Goal: Information Seeking & Learning: Learn about a topic

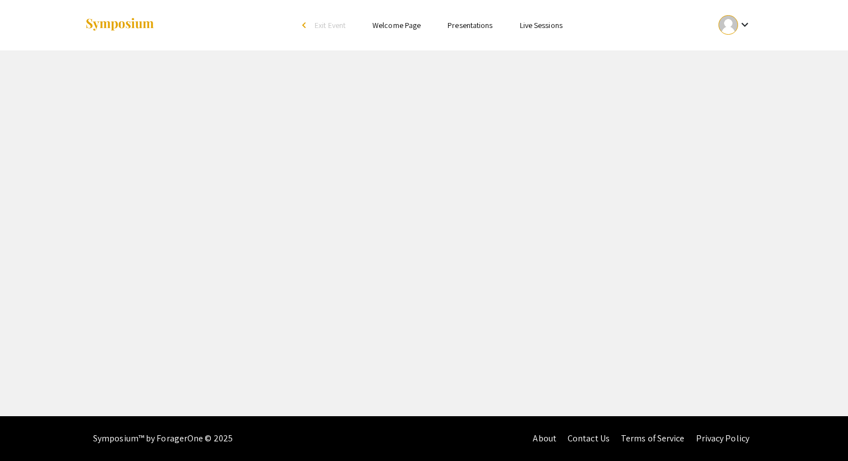
select select "custom"
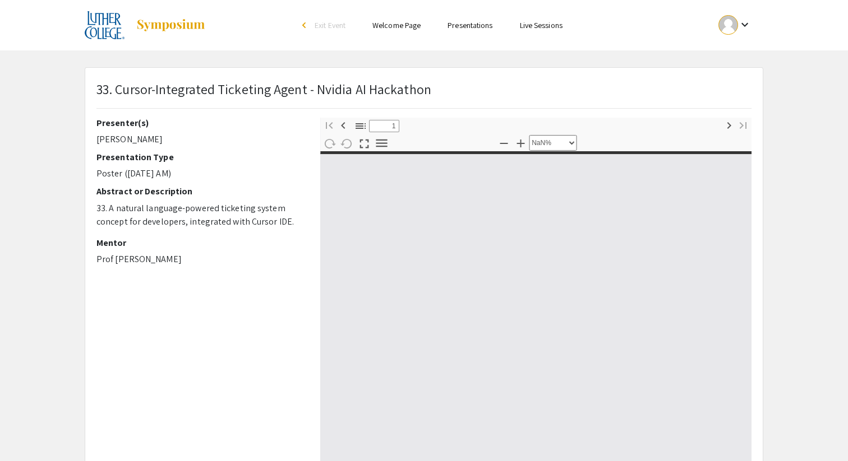
type input "0"
select select "custom"
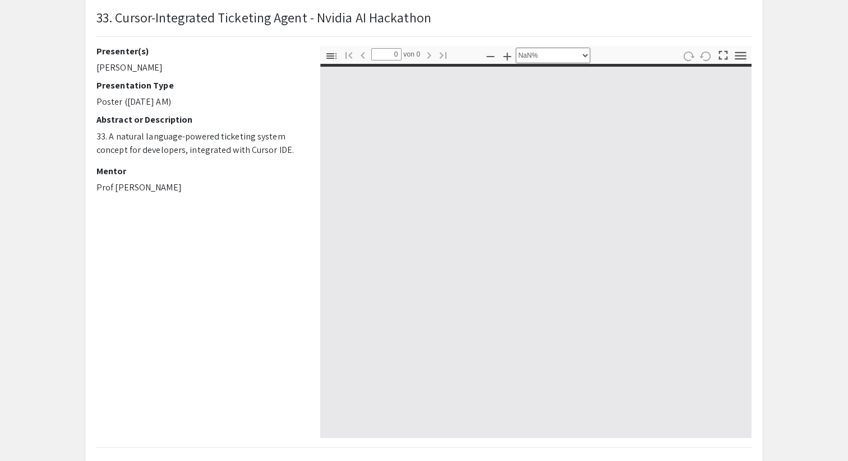
scroll to position [73, 0]
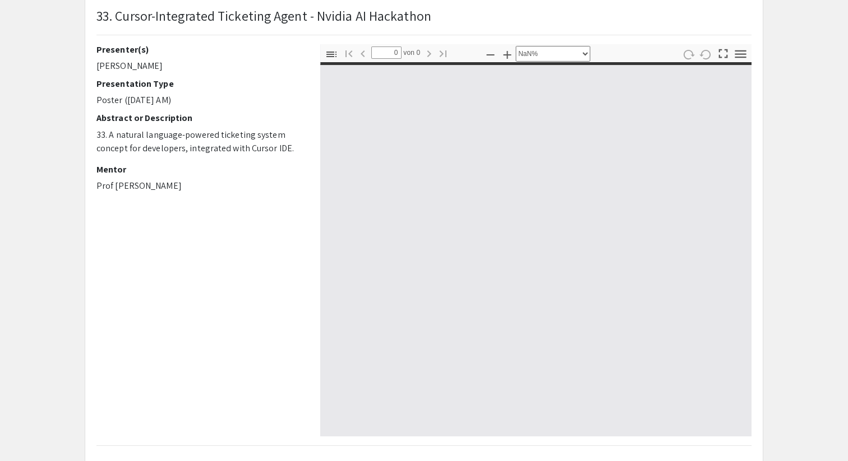
type input "1"
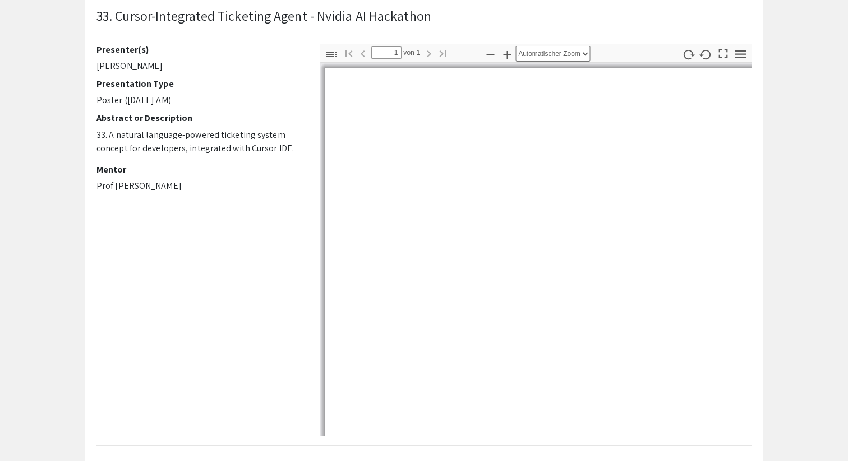
select select "auto"
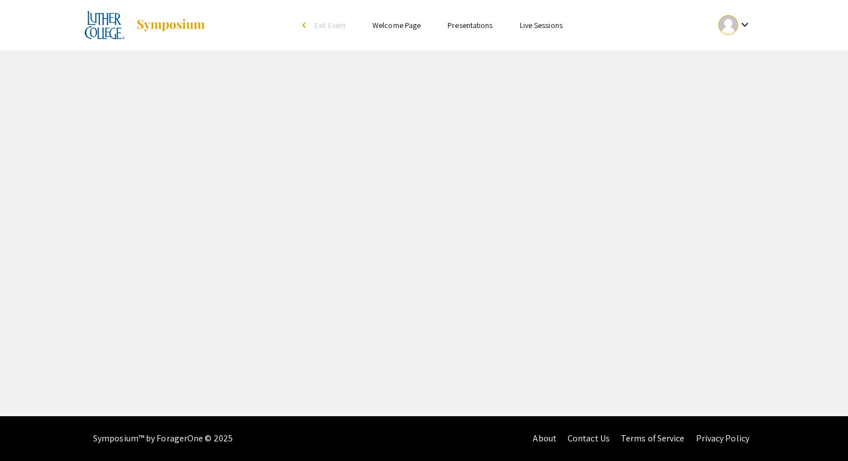
select select "custom"
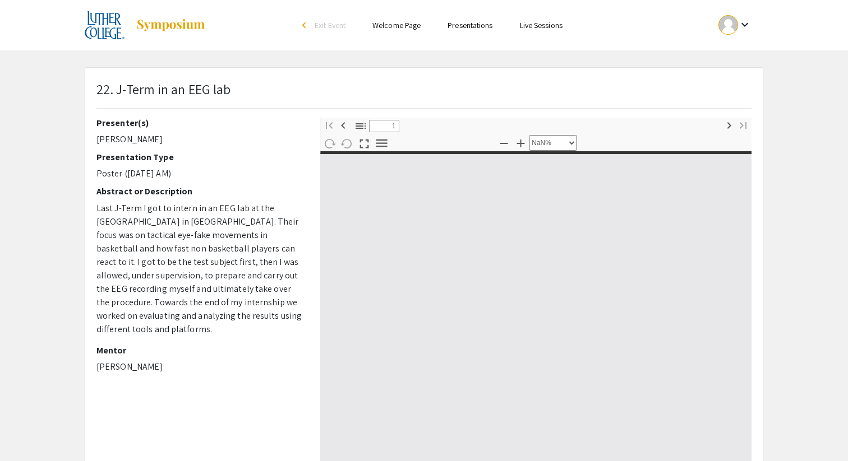
type input "0"
select select "custom"
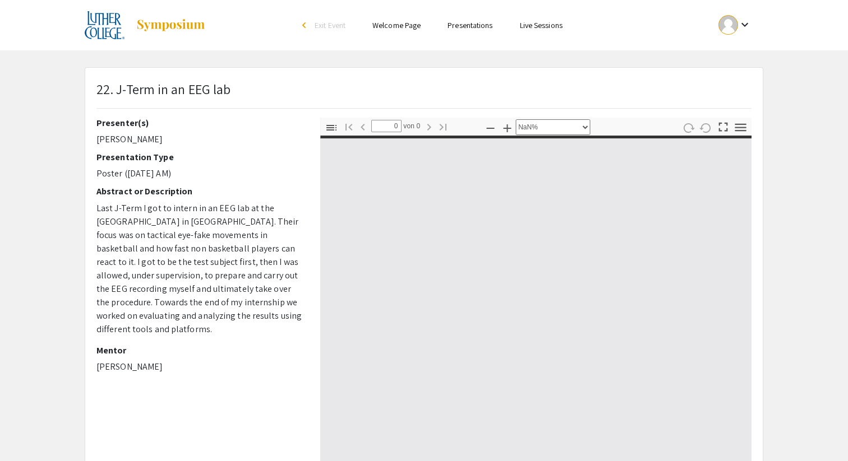
type input "1"
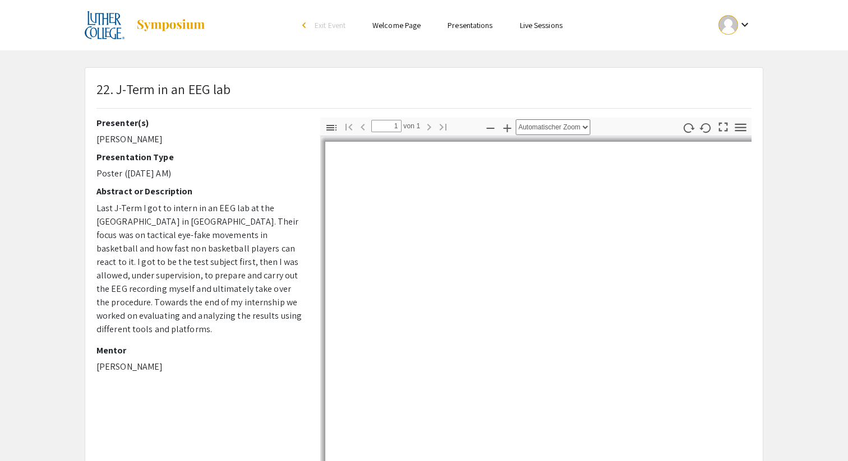
select select "auto"
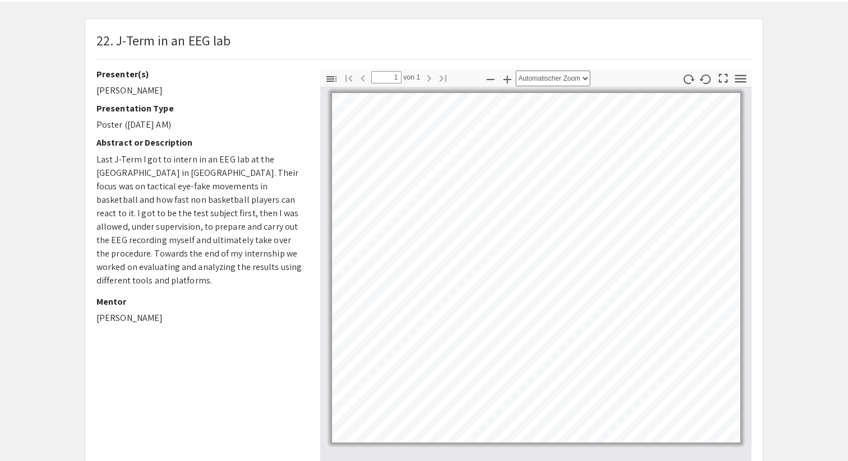
scroll to position [50, 0]
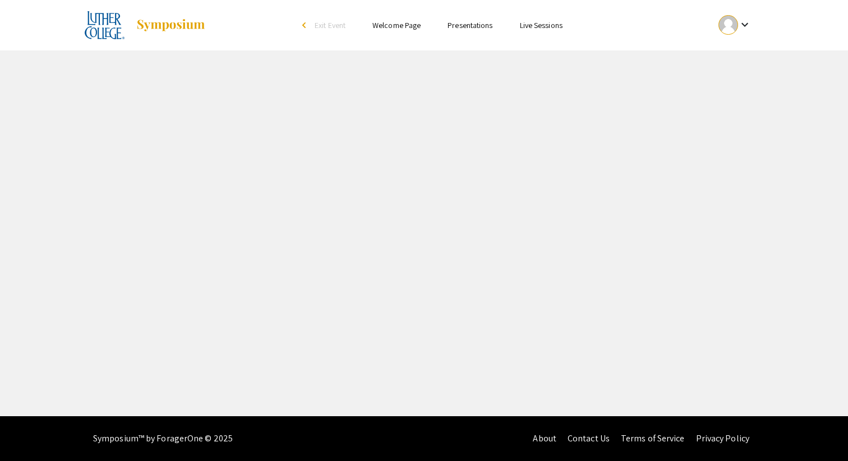
select select "custom"
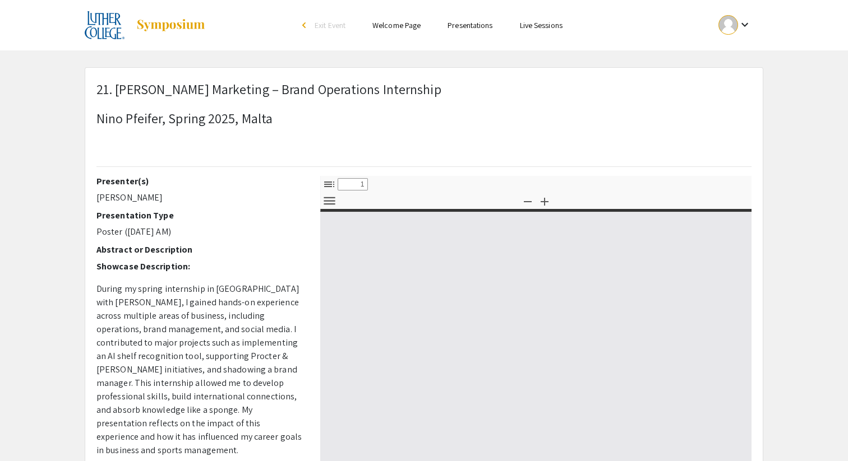
type input "0"
select select "custom"
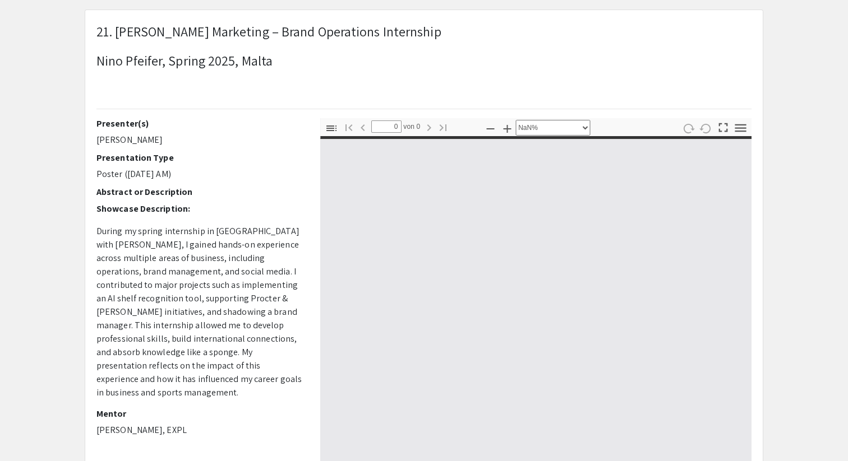
scroll to position [67, 0]
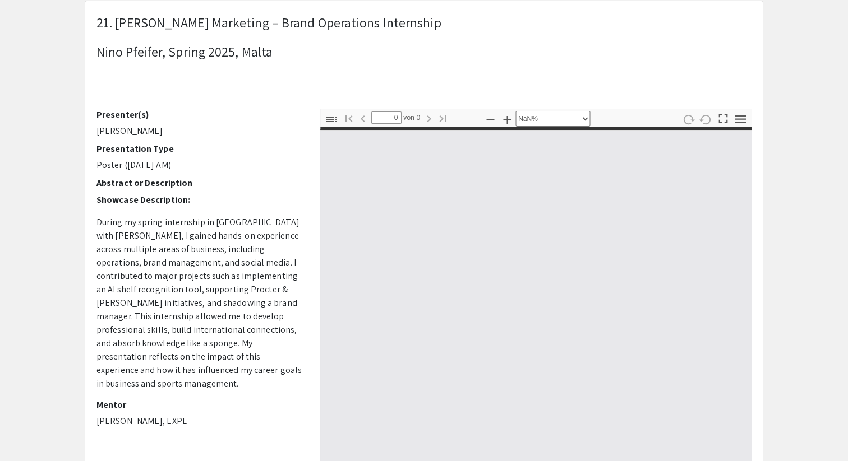
type input "1"
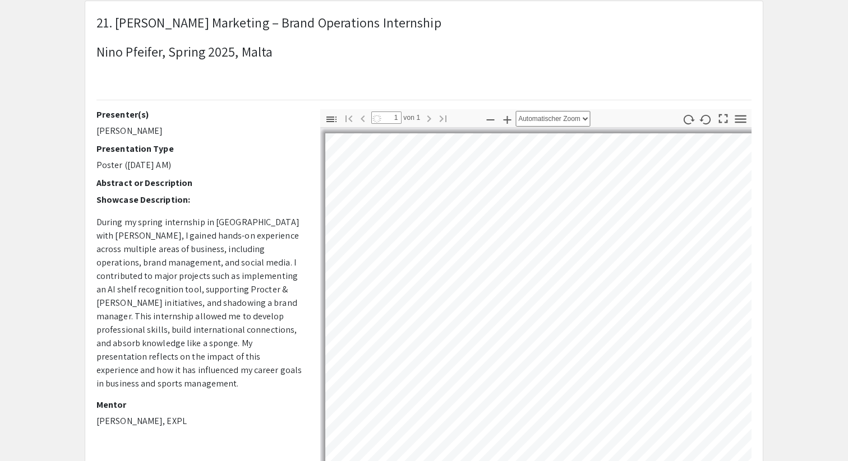
select select "custom"
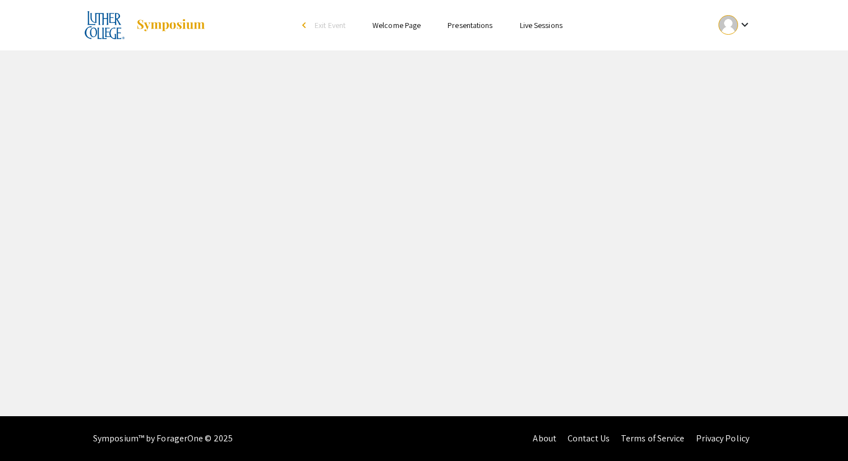
select select "custom"
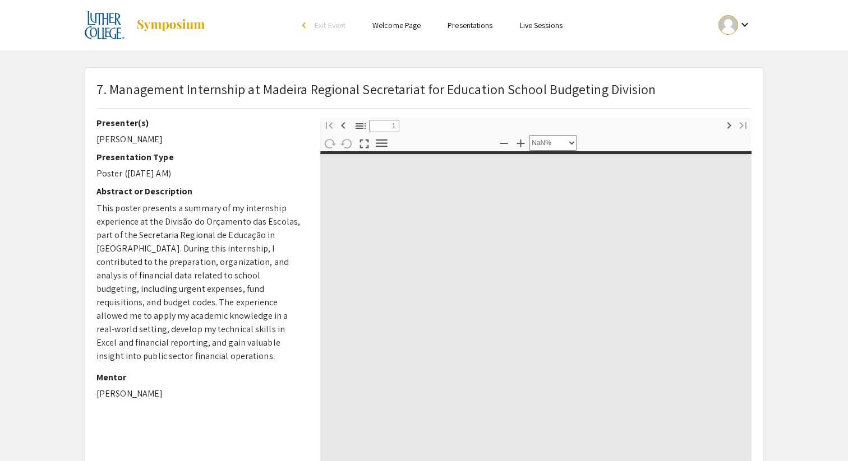
type input "0"
select select "custom"
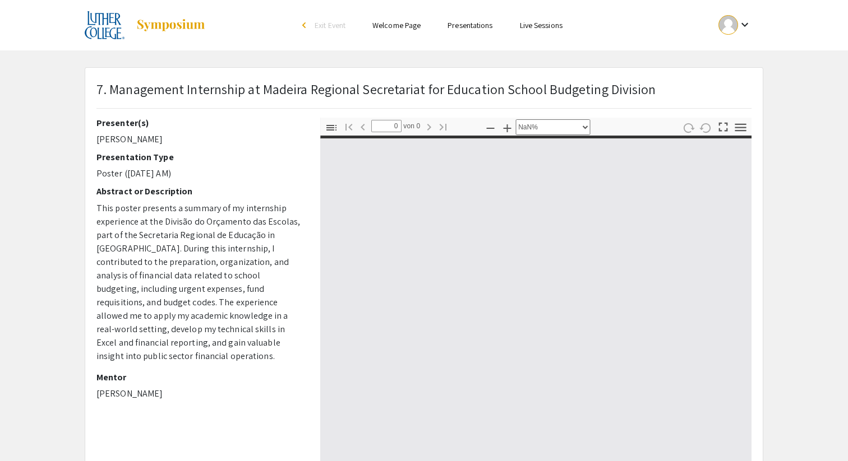
type input "1"
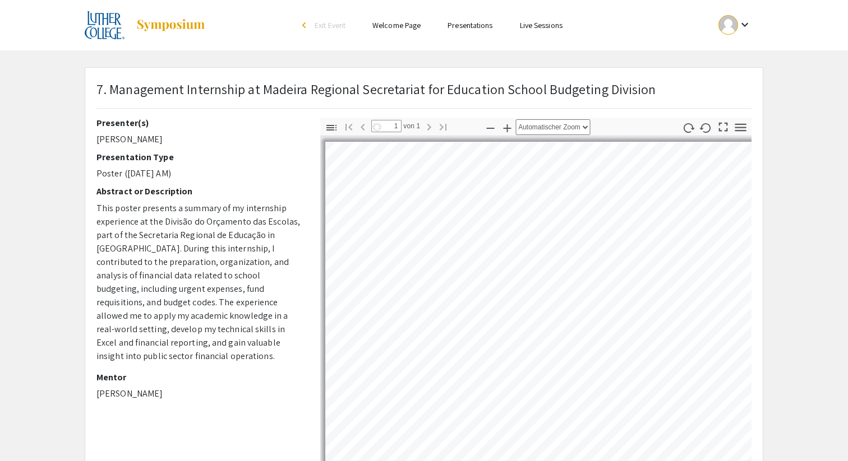
select select "auto"
